Goal: Transaction & Acquisition: Subscribe to service/newsletter

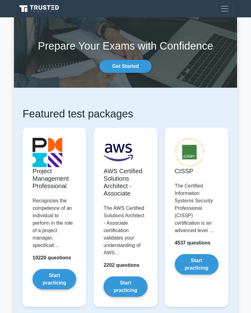
click at [142, 67] on link "Get Started" at bounding box center [126, 66] width 52 height 13
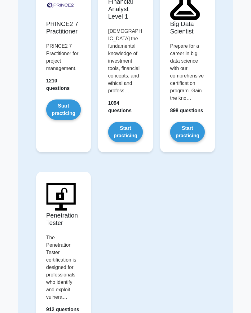
scroll to position [2037, 0]
click at [134, 142] on link "Start practicing" at bounding box center [125, 132] width 35 height 20
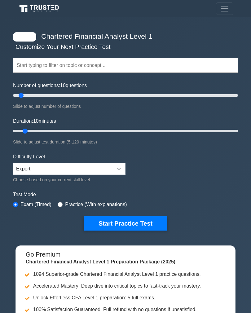
click at [226, 11] on span "Toggle navigation" at bounding box center [224, 8] width 9 height 9
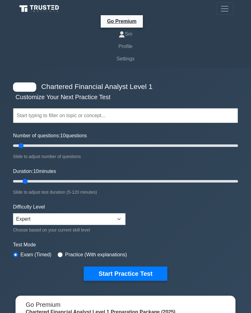
click at [132, 34] on link "Sm" at bounding box center [126, 34] width 216 height 12
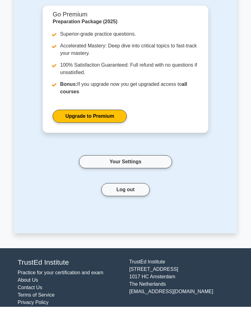
scroll to position [71, 0]
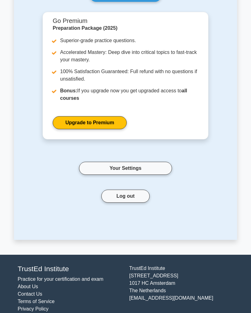
click at [139, 201] on button "Log out" at bounding box center [125, 196] width 49 height 13
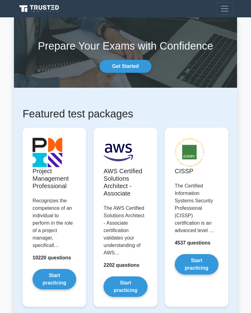
click at [223, 5] on span "Toggle navigation" at bounding box center [224, 8] width 9 height 9
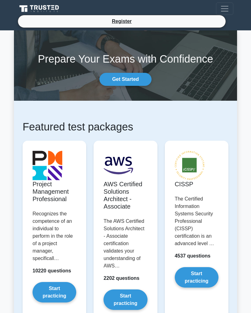
click at [123, 22] on link "Register" at bounding box center [121, 21] width 27 height 8
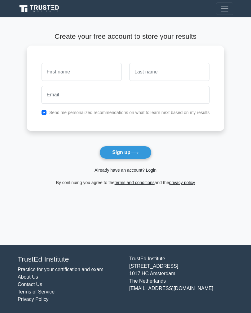
click at [150, 171] on link "Already have an account? Login" at bounding box center [126, 170] width 62 height 5
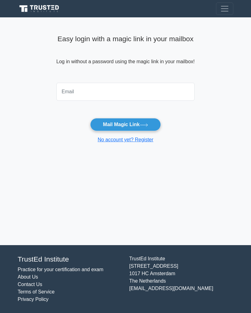
click at [143, 83] on input "email" at bounding box center [125, 92] width 138 height 18
click at [148, 124] on icon at bounding box center [144, 125] width 8 height 3
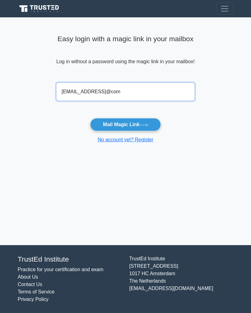
click at [142, 86] on input "shubhammaheshwari2006@gmail@com" at bounding box center [125, 92] width 138 height 18
click at [141, 92] on input "shubhammaheshwari2006@gmail@com" at bounding box center [125, 92] width 138 height 18
type input "shubhammaheshwari2006@gmail.com"
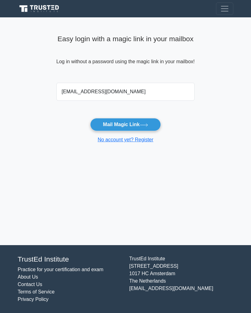
click at [155, 123] on button "Mail Magic Link" at bounding box center [125, 124] width 70 height 13
